Goal: Task Accomplishment & Management: Manage account settings

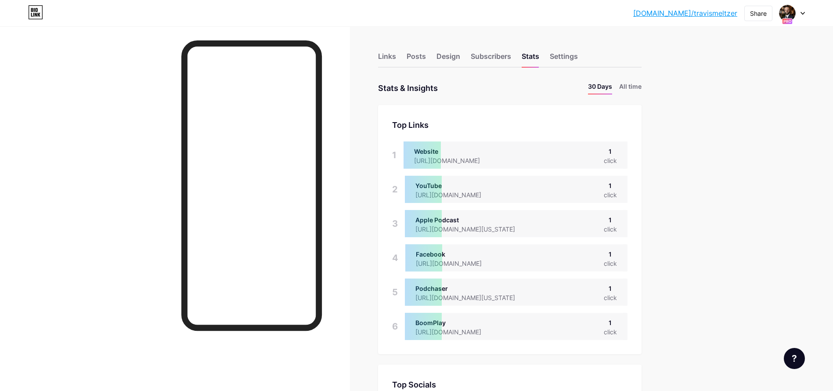
scroll to position [391, 833]
click at [799, 14] on div at bounding box center [791, 13] width 25 height 16
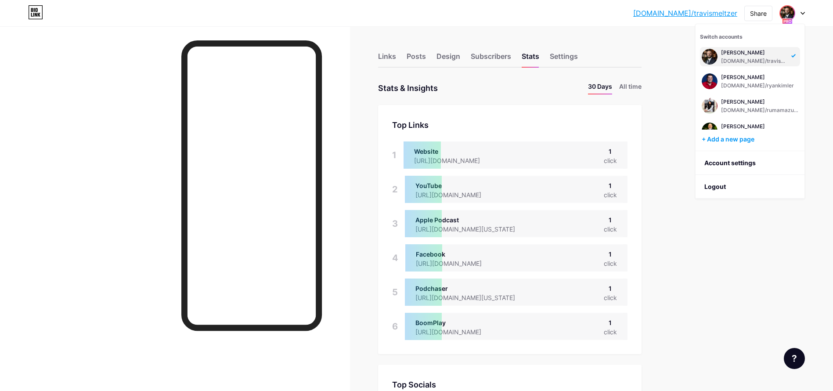
scroll to position [385, 0]
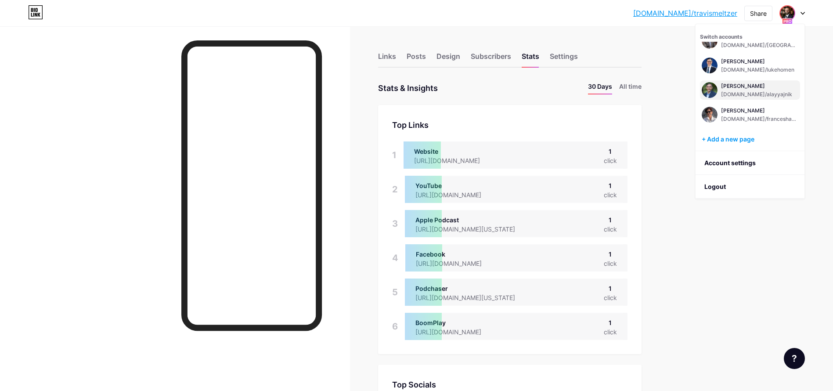
click at [755, 84] on div "[PERSON_NAME]" at bounding box center [756, 86] width 71 height 7
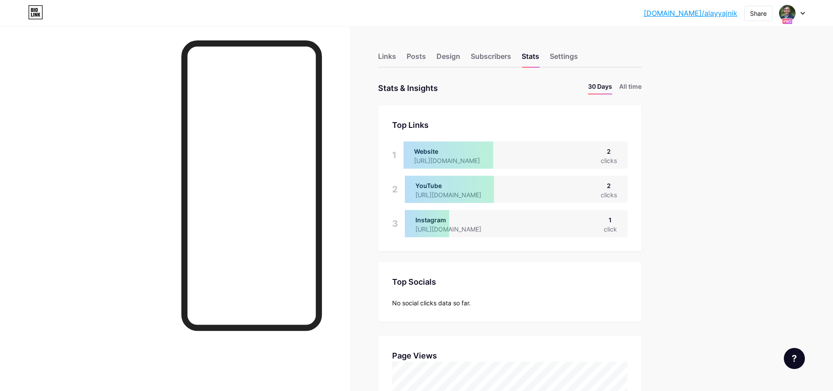
scroll to position [391, 833]
click at [635, 85] on li "All time" at bounding box center [630, 88] width 22 height 13
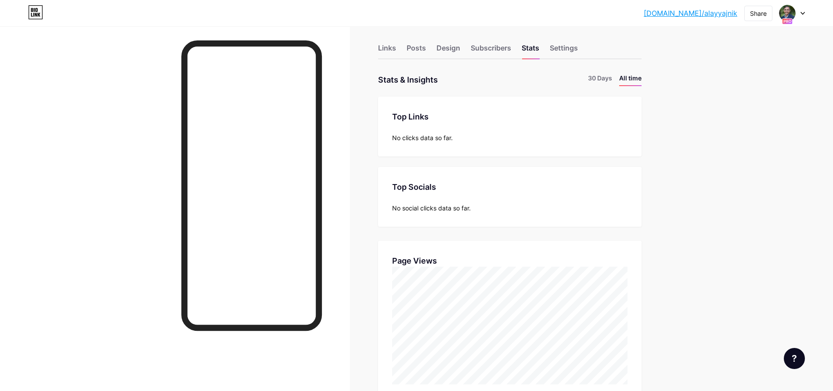
scroll to position [0, 0]
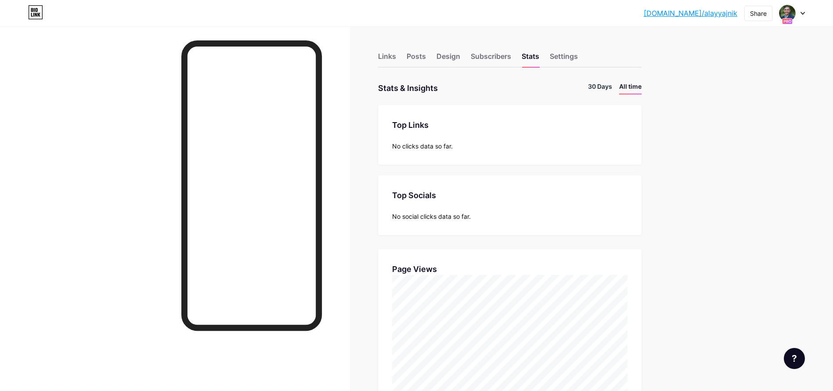
click at [602, 89] on li "30 Days" at bounding box center [600, 88] width 24 height 13
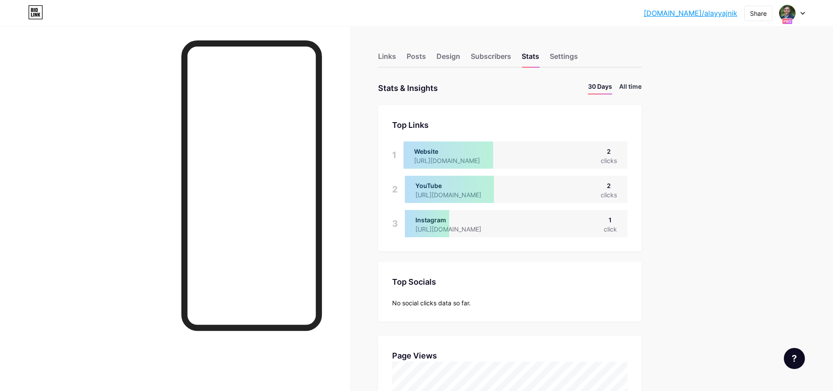
scroll to position [391, 833]
click at [634, 86] on li "All time" at bounding box center [630, 88] width 22 height 13
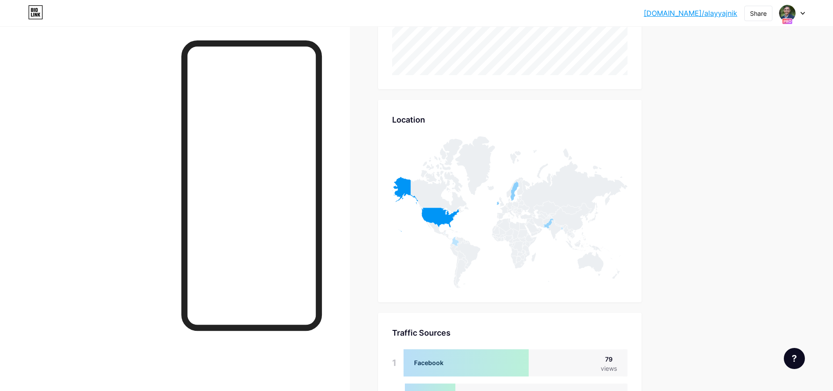
scroll to position [234, 0]
